Goal: Navigation & Orientation: Find specific page/section

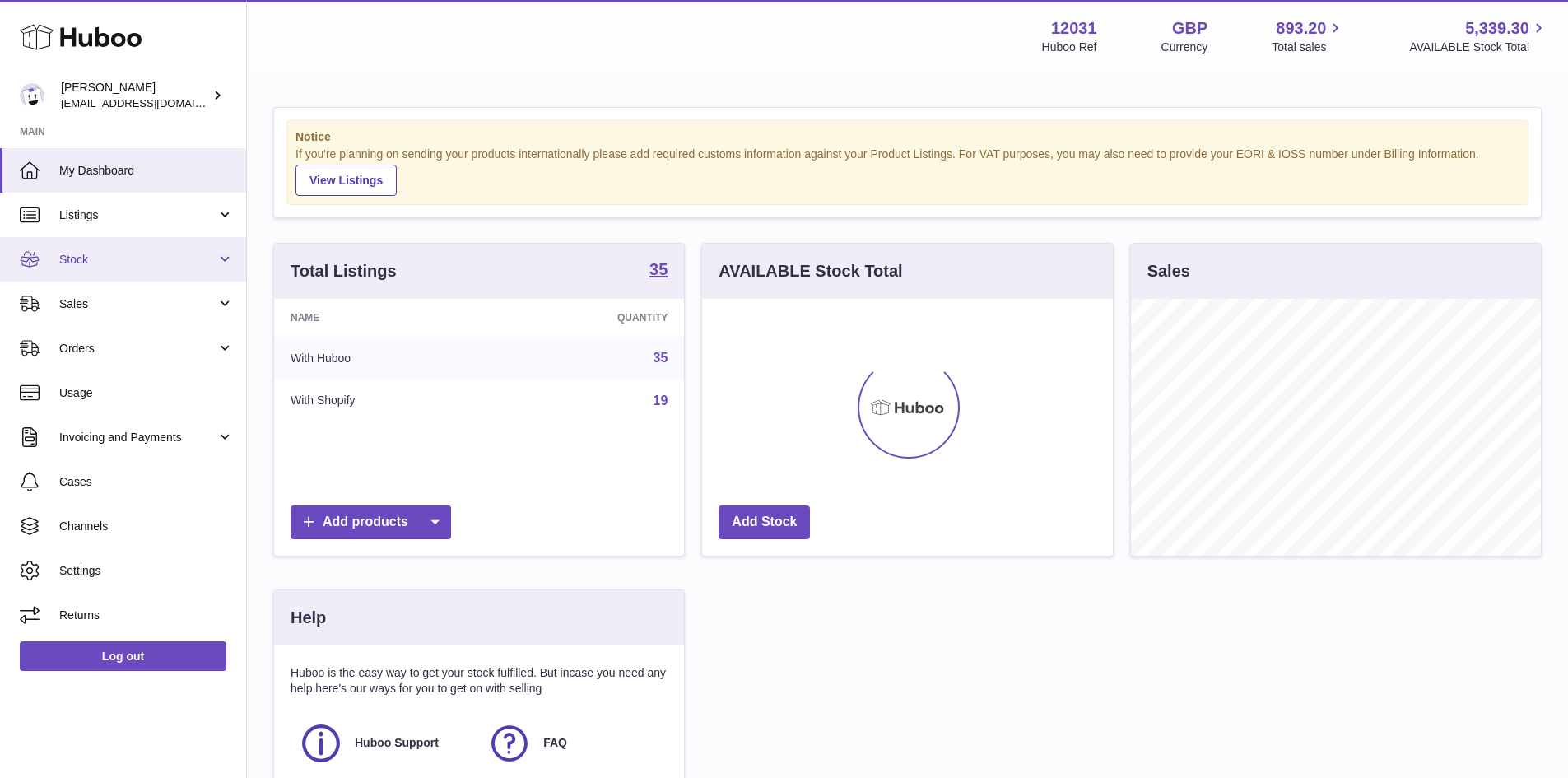
scroll to position [256, 410]
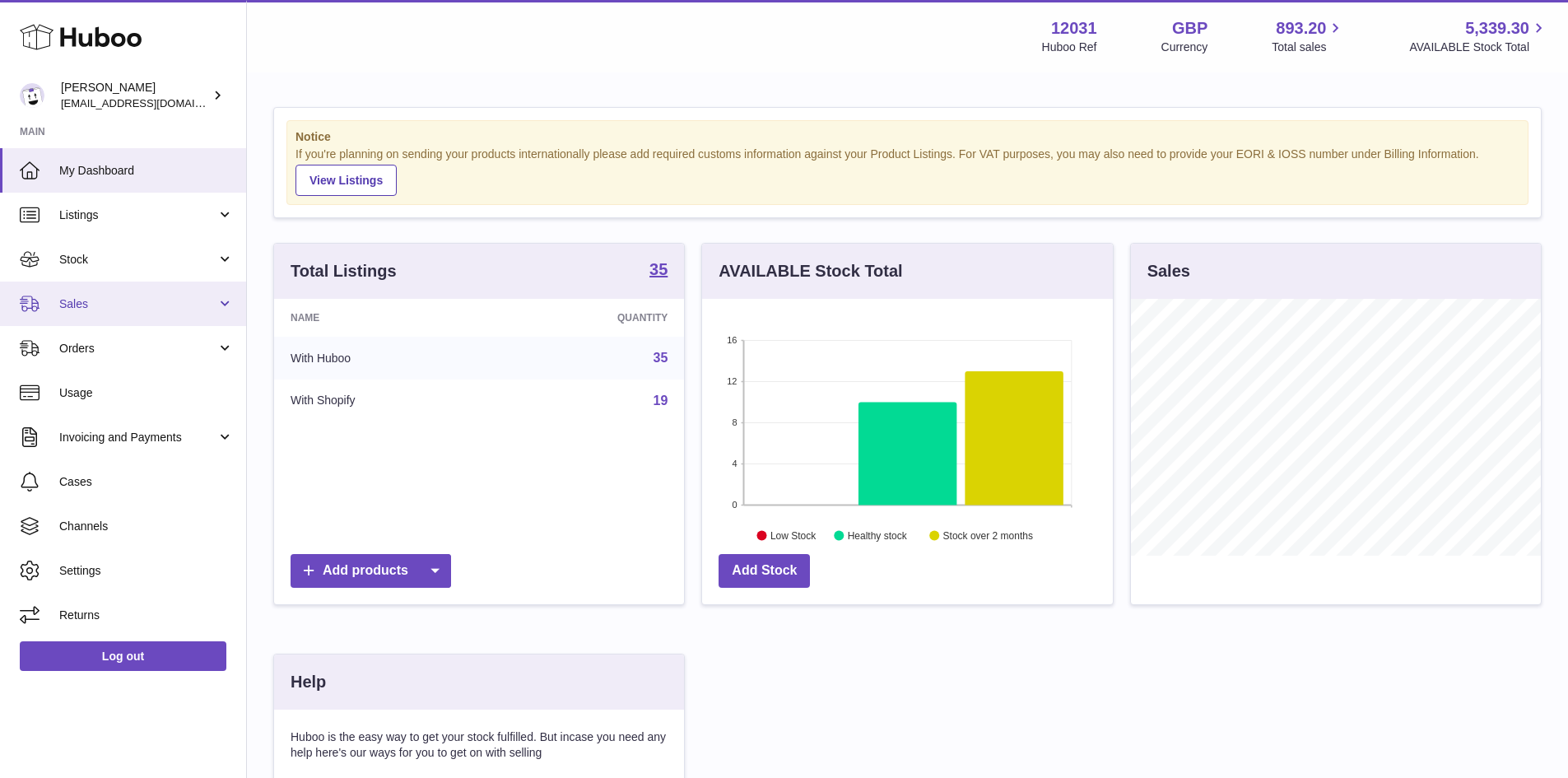
click at [68, 309] on span "Sales" at bounding box center [138, 304] width 157 height 15
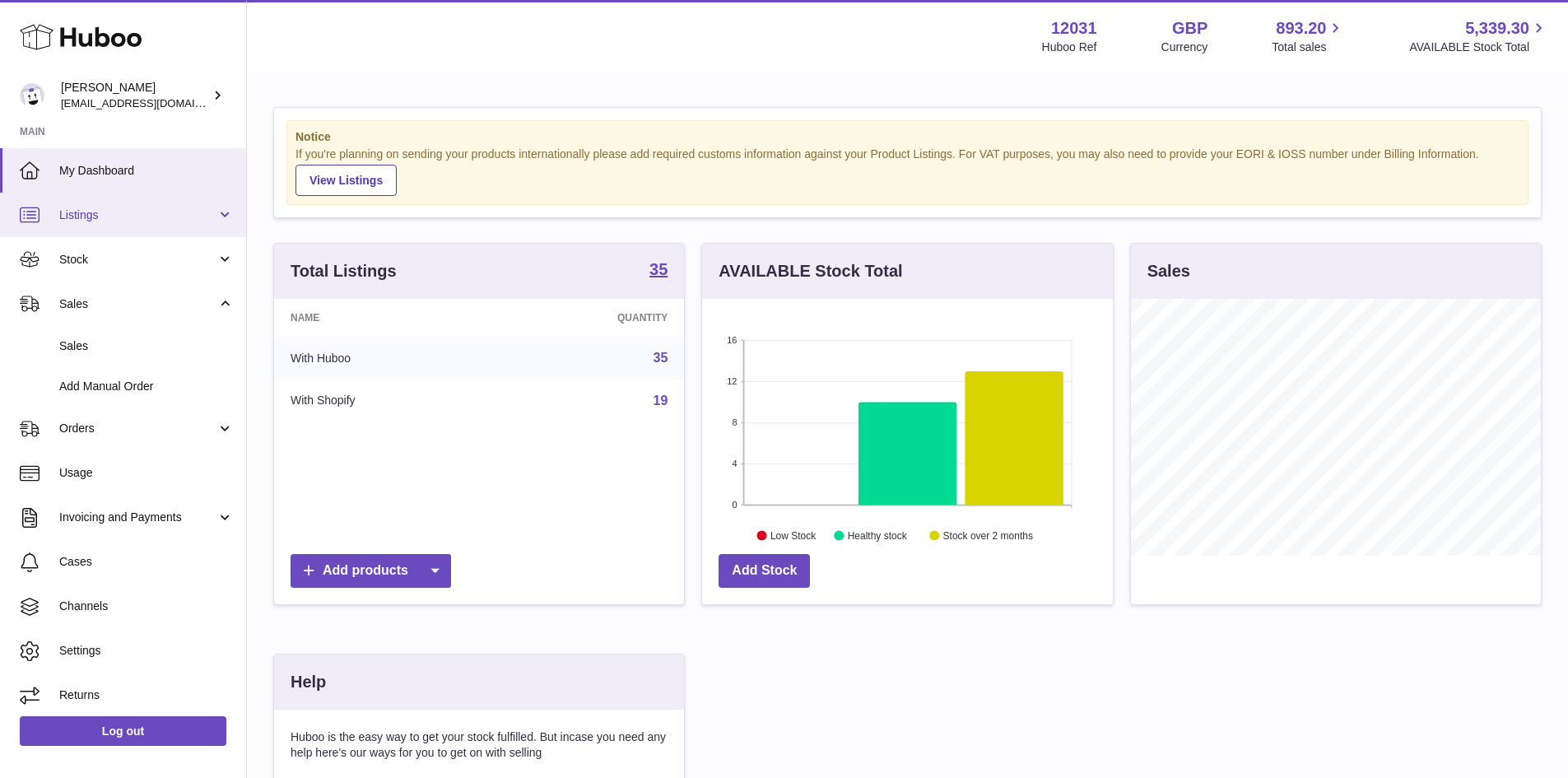
click at [79, 219] on span "Listings" at bounding box center [138, 215] width 157 height 15
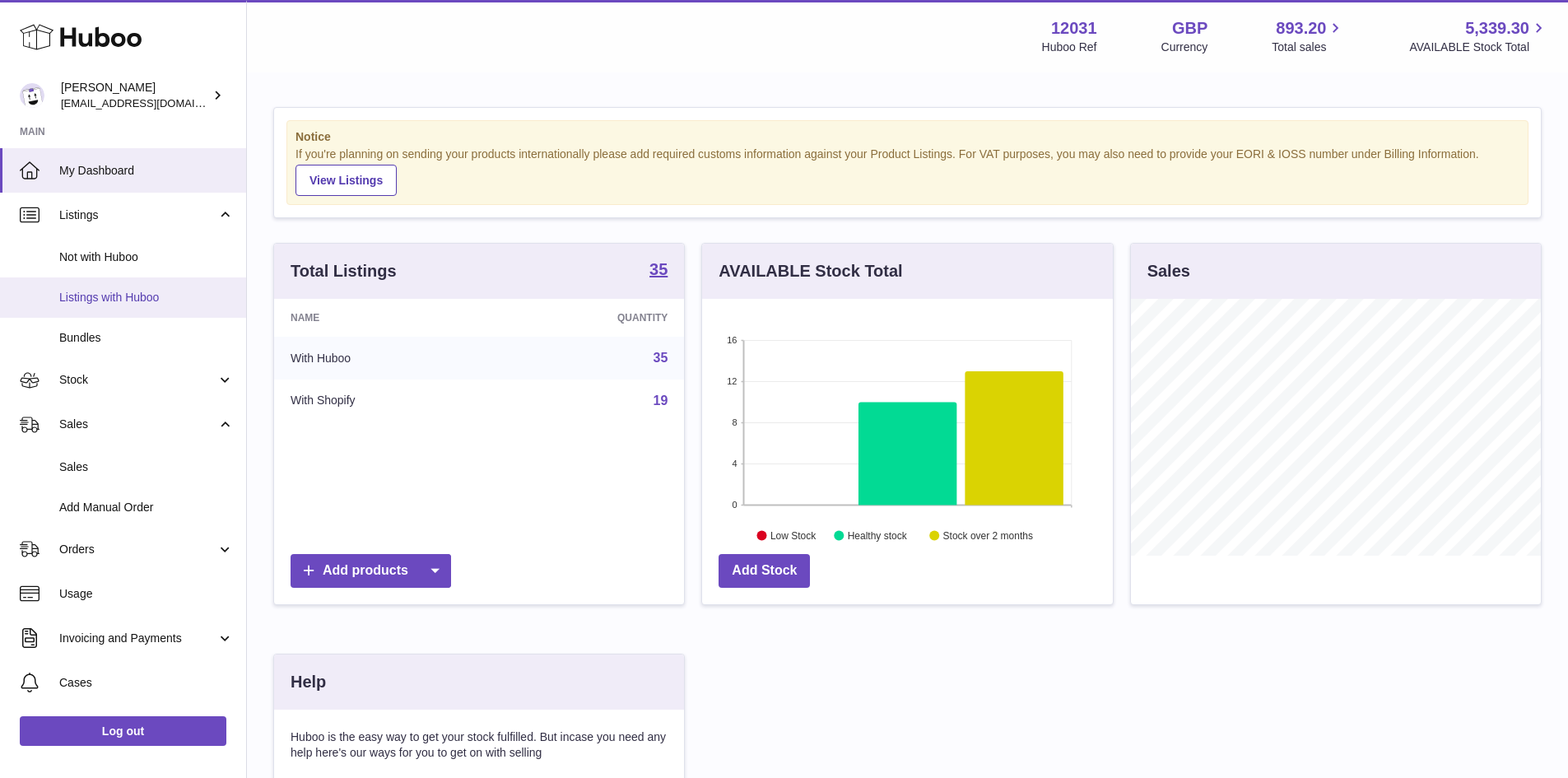
click at [110, 298] on span "Listings with Huboo" at bounding box center [146, 298] width 174 height 15
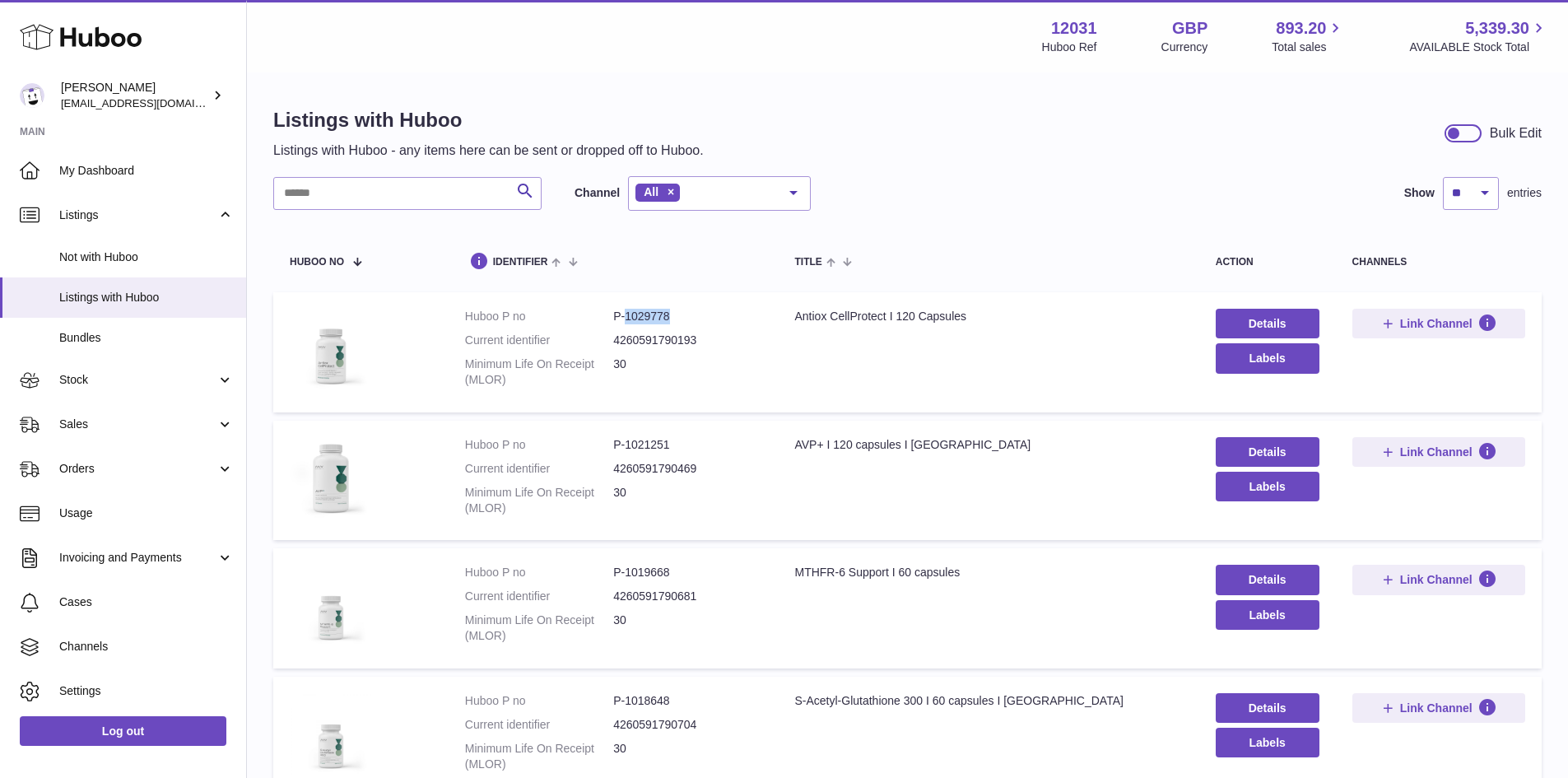
drag, startPoint x: 699, startPoint y: 311, endPoint x: 624, endPoint y: 312, distance: 75.0
click at [624, 312] on dd "P-1029778" at bounding box center [687, 317] width 148 height 15
copy dd "1029778"
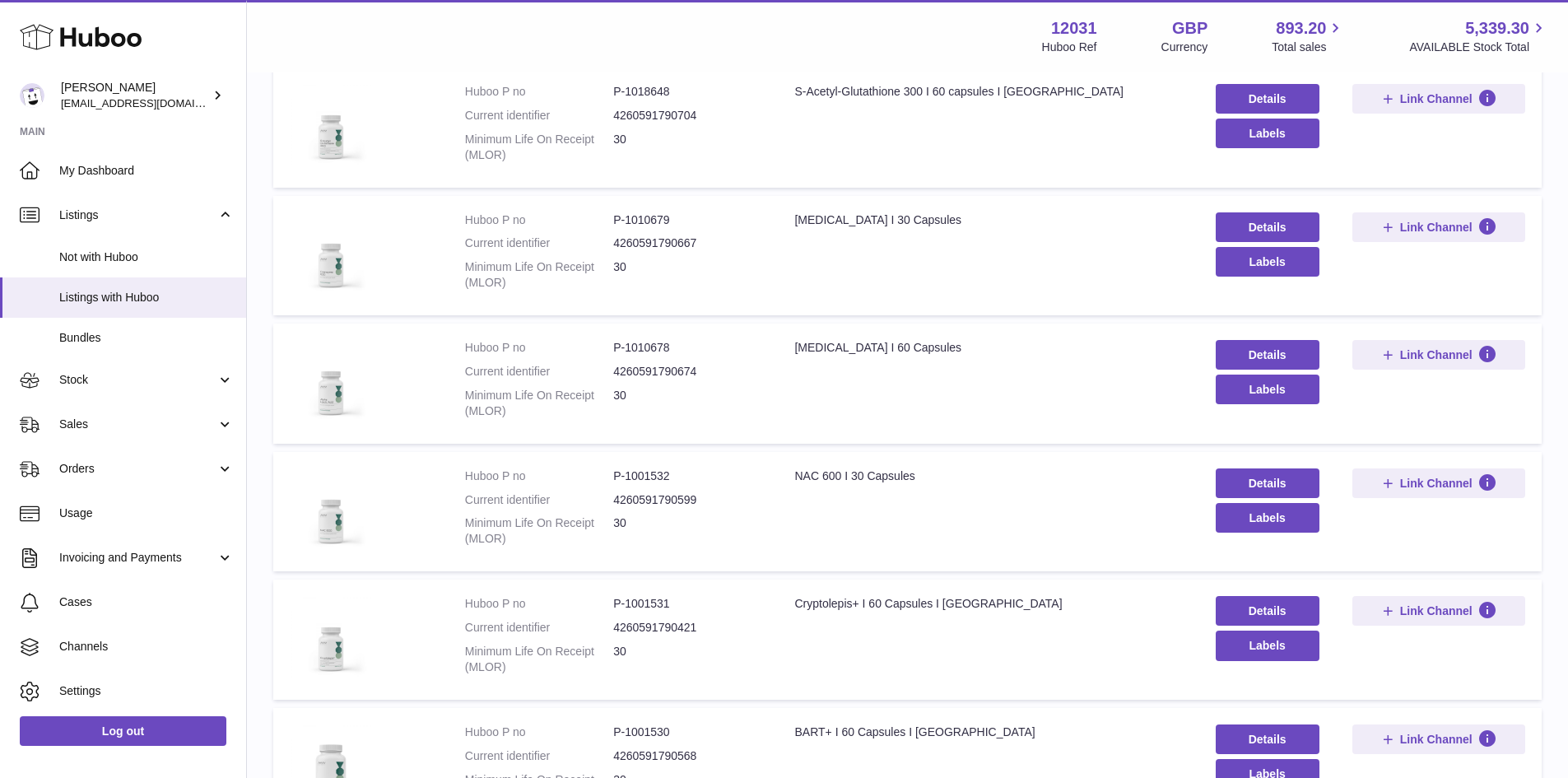
scroll to position [967, 0]
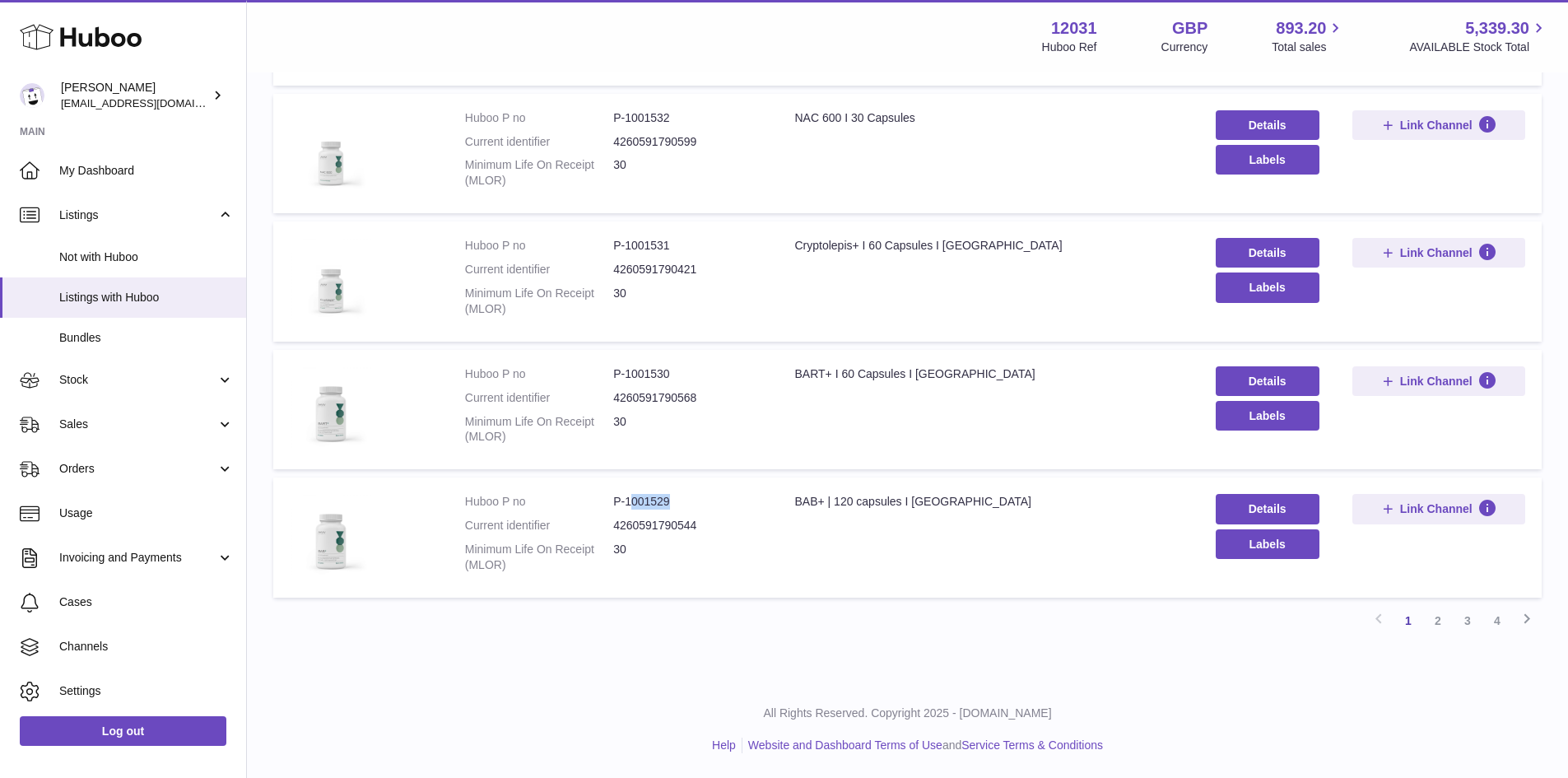
drag, startPoint x: 691, startPoint y: 500, endPoint x: 627, endPoint y: 504, distance: 64.1
click at [627, 504] on dd "P-1001529" at bounding box center [687, 501] width 148 height 15
copy dd "001529"
click at [1471, 628] on link "3" at bounding box center [1468, 620] width 30 height 30
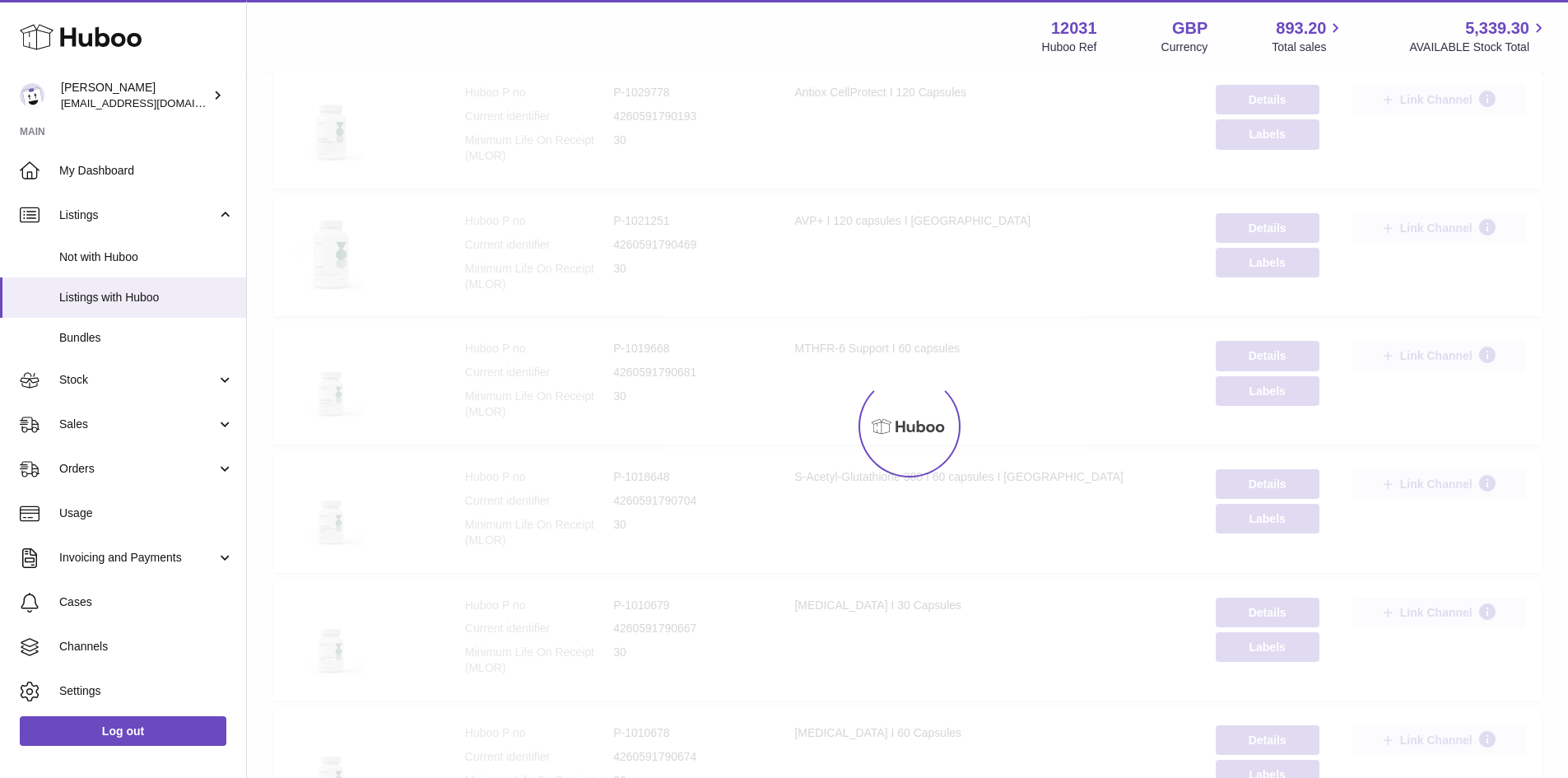
scroll to position [74, 0]
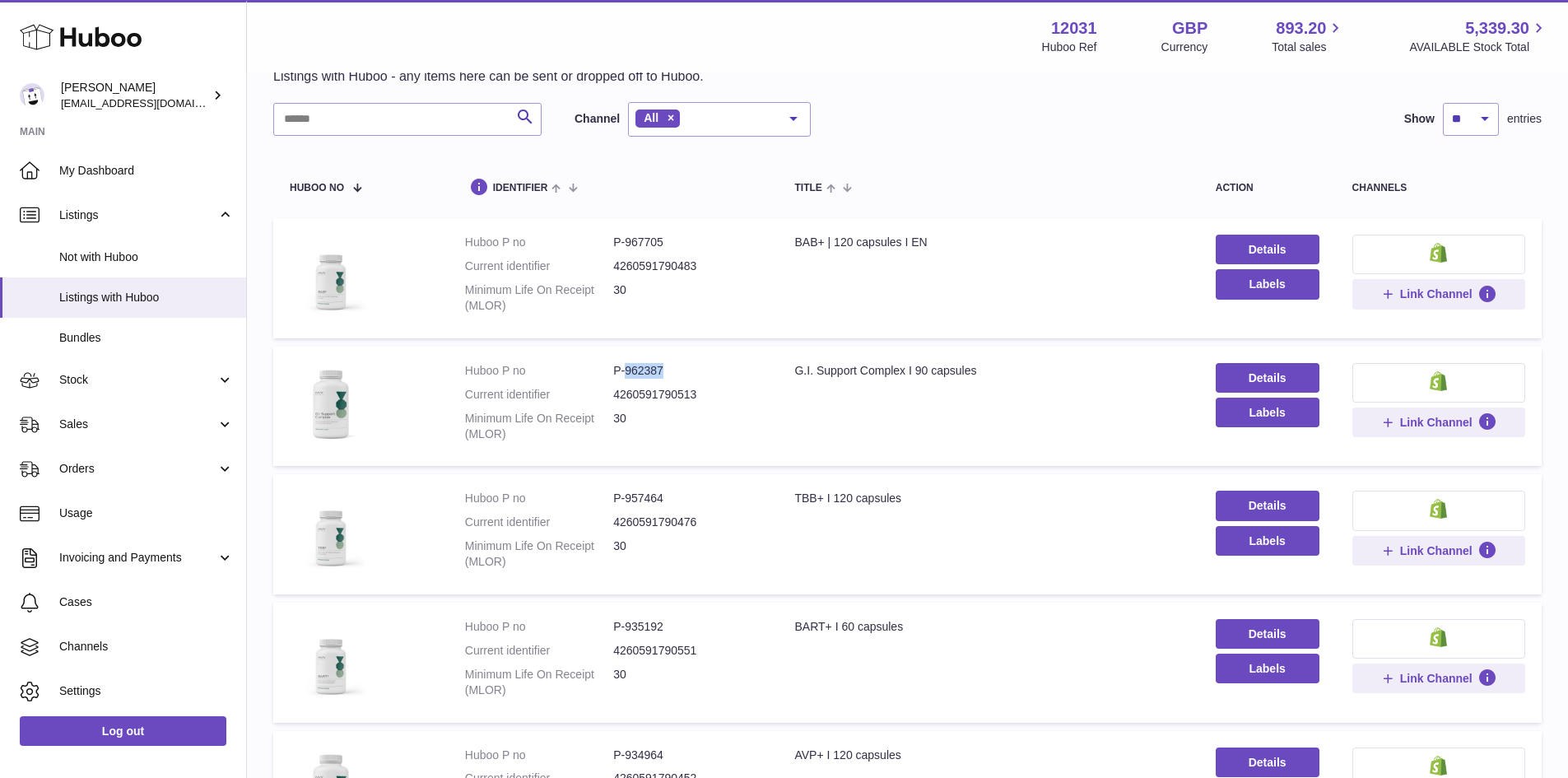
drag, startPoint x: 694, startPoint y: 374, endPoint x: 627, endPoint y: 375, distance: 67.0
click at [627, 375] on dd "P-962387" at bounding box center [687, 370] width 148 height 15
copy dd "962387"
